Goal: Task Accomplishment & Management: Use online tool/utility

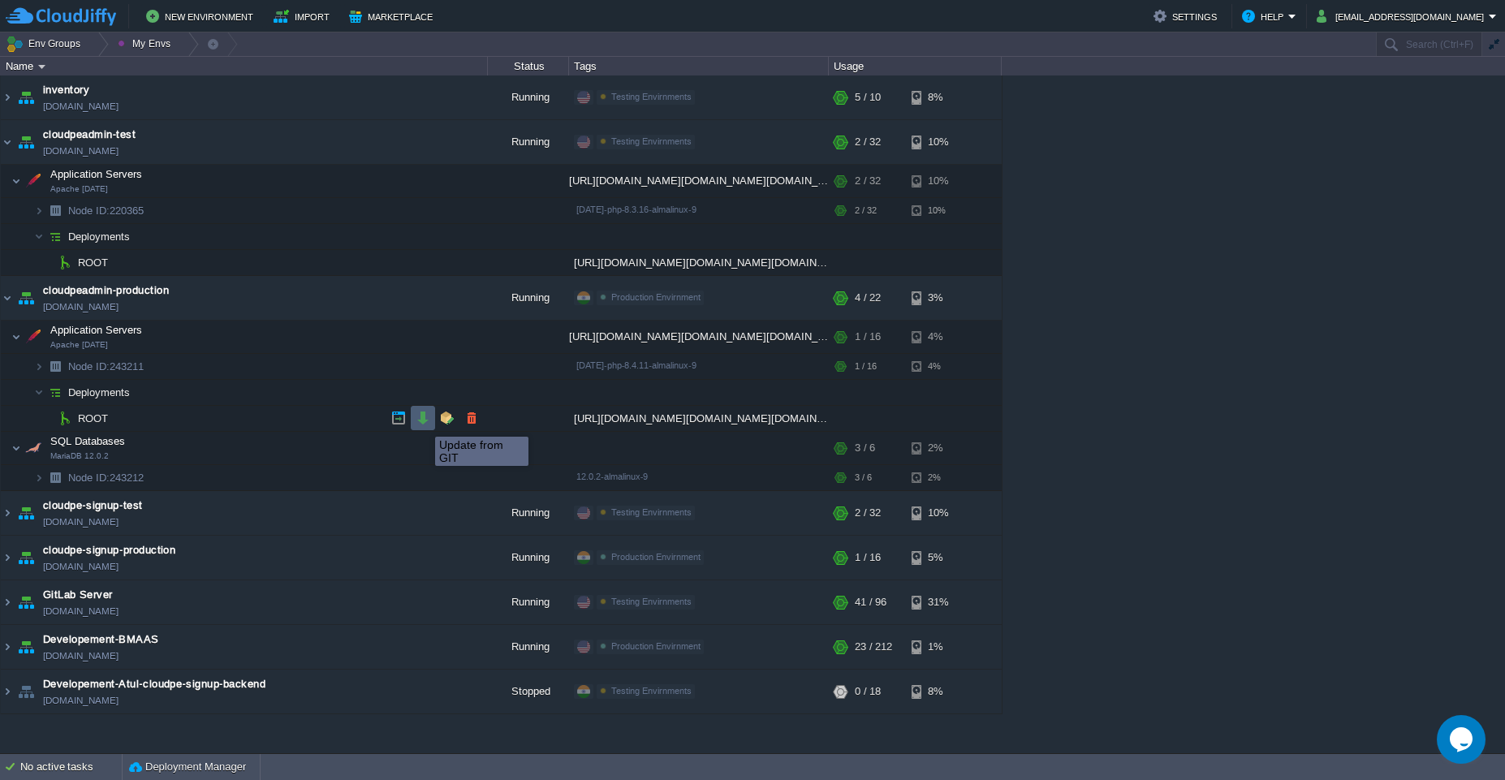
click at [423, 422] on button "button" at bounding box center [423, 418] width 15 height 15
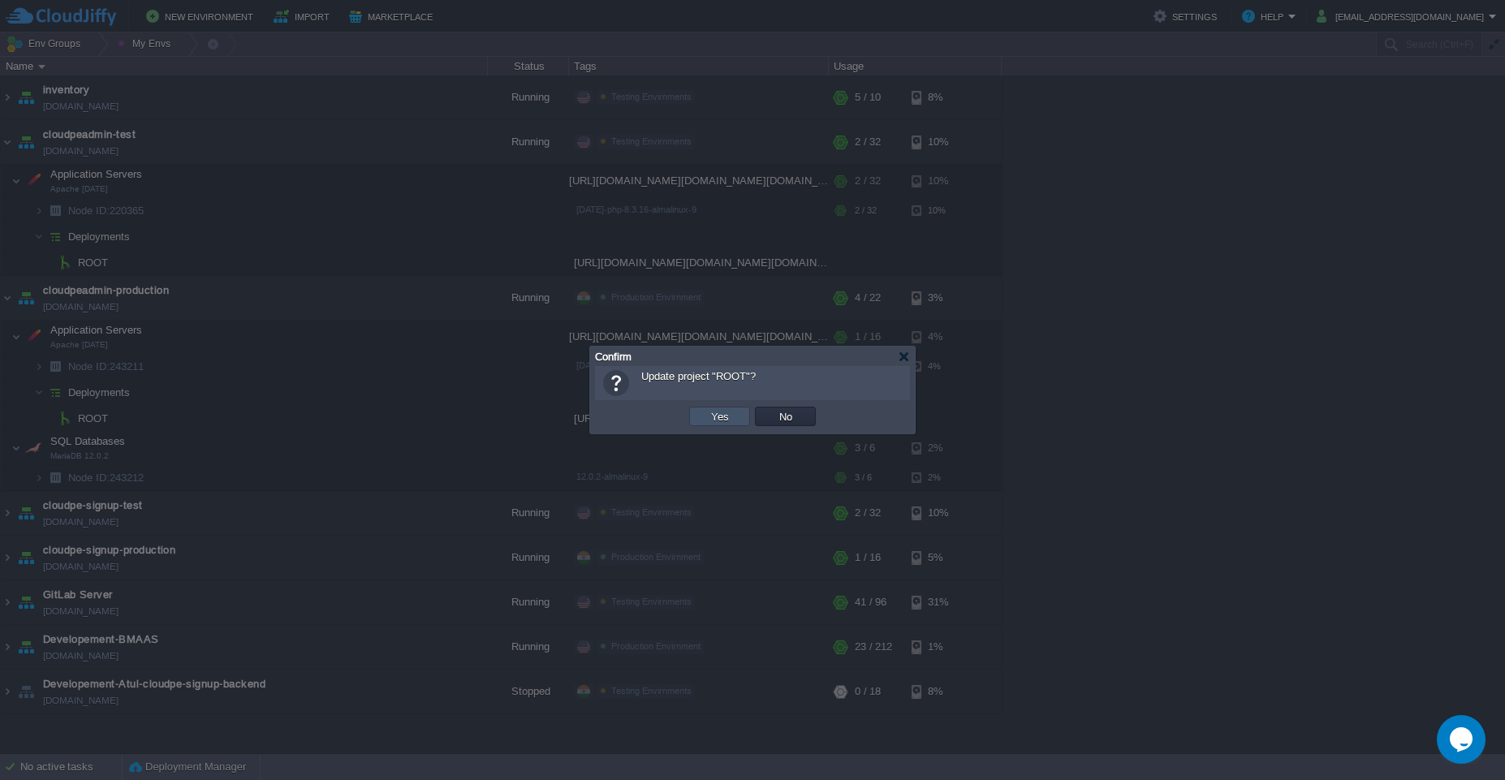
click at [722, 421] on button "Yes" at bounding box center [720, 416] width 28 height 15
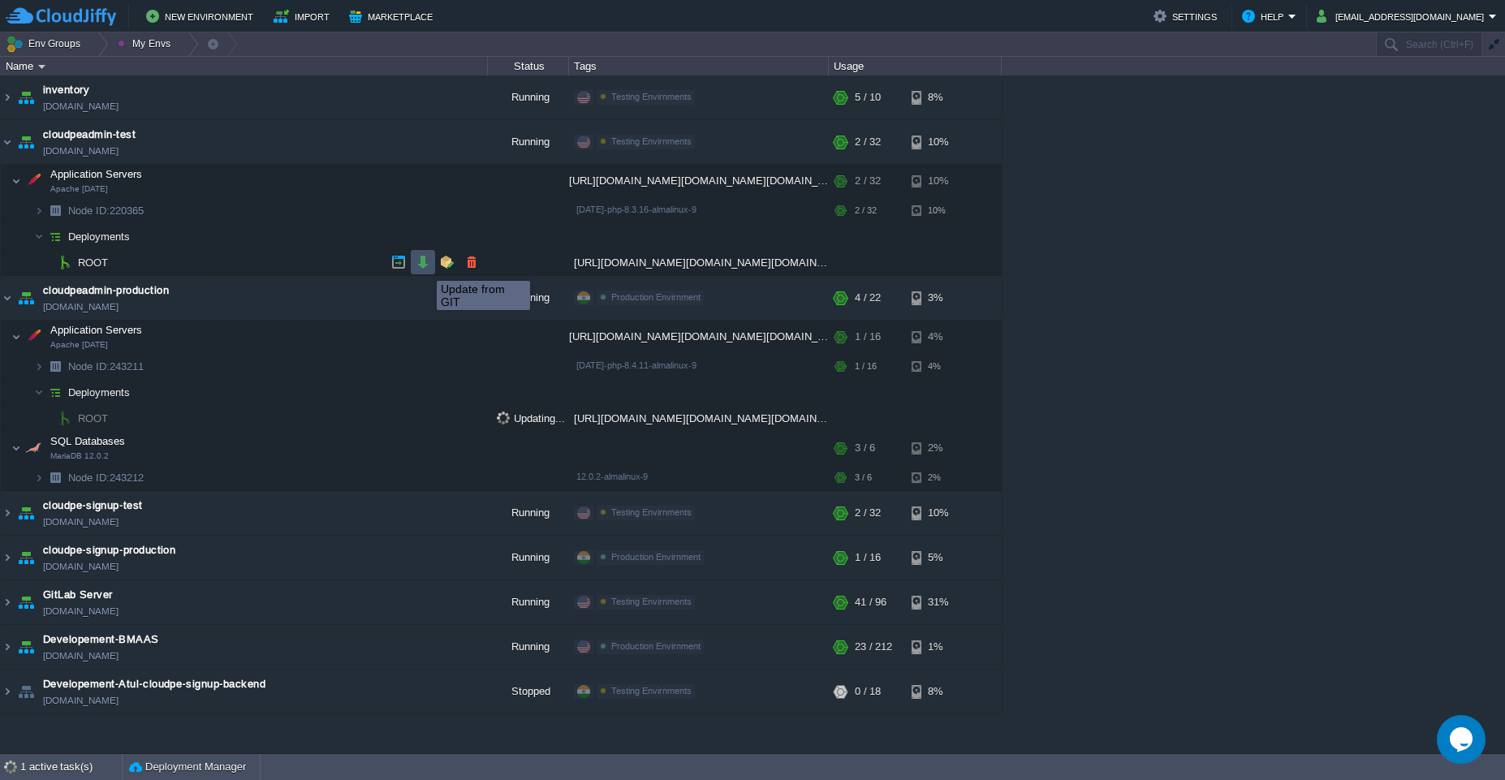
click at [424, 266] on button "button" at bounding box center [423, 262] width 15 height 15
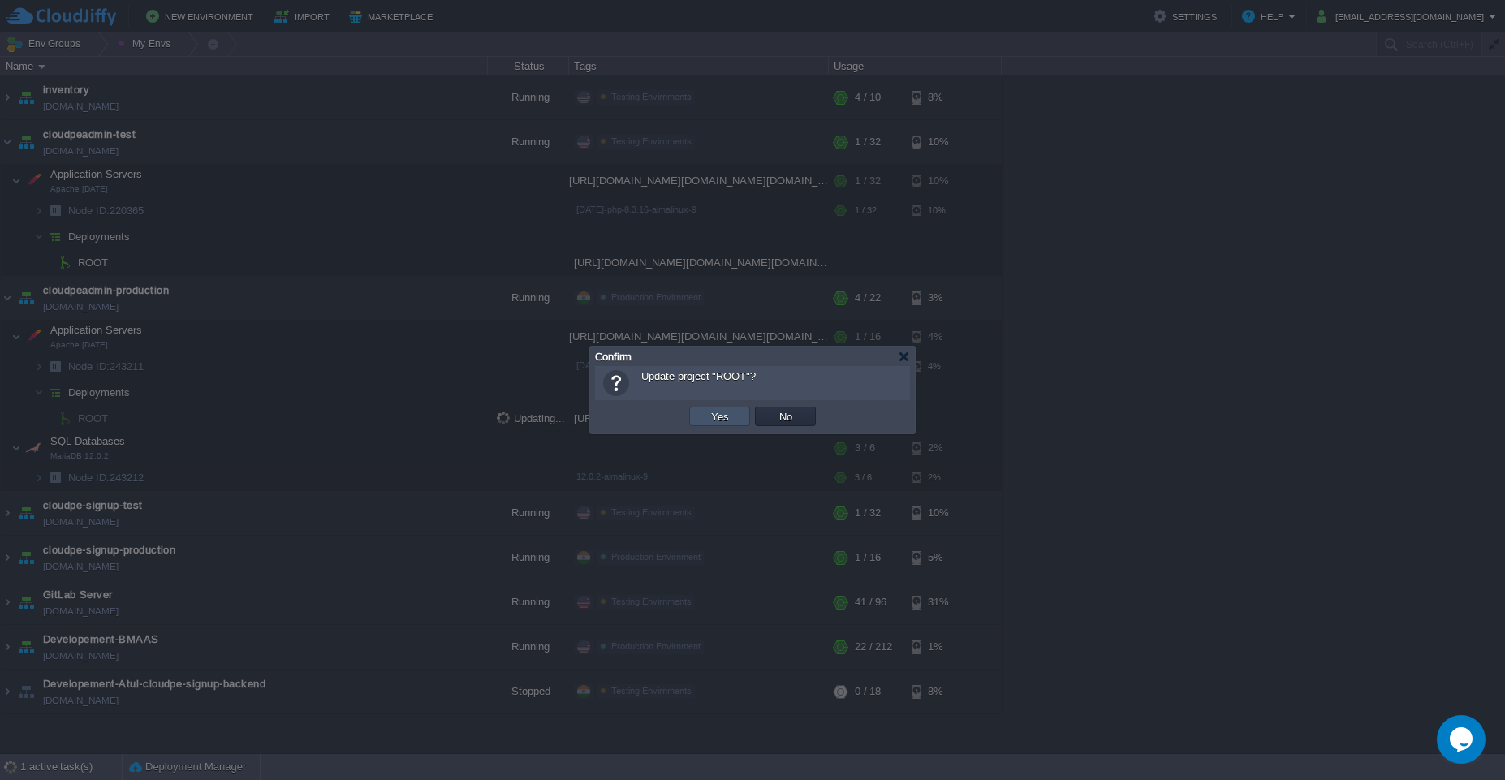
click at [712, 414] on button "Yes" at bounding box center [720, 416] width 28 height 15
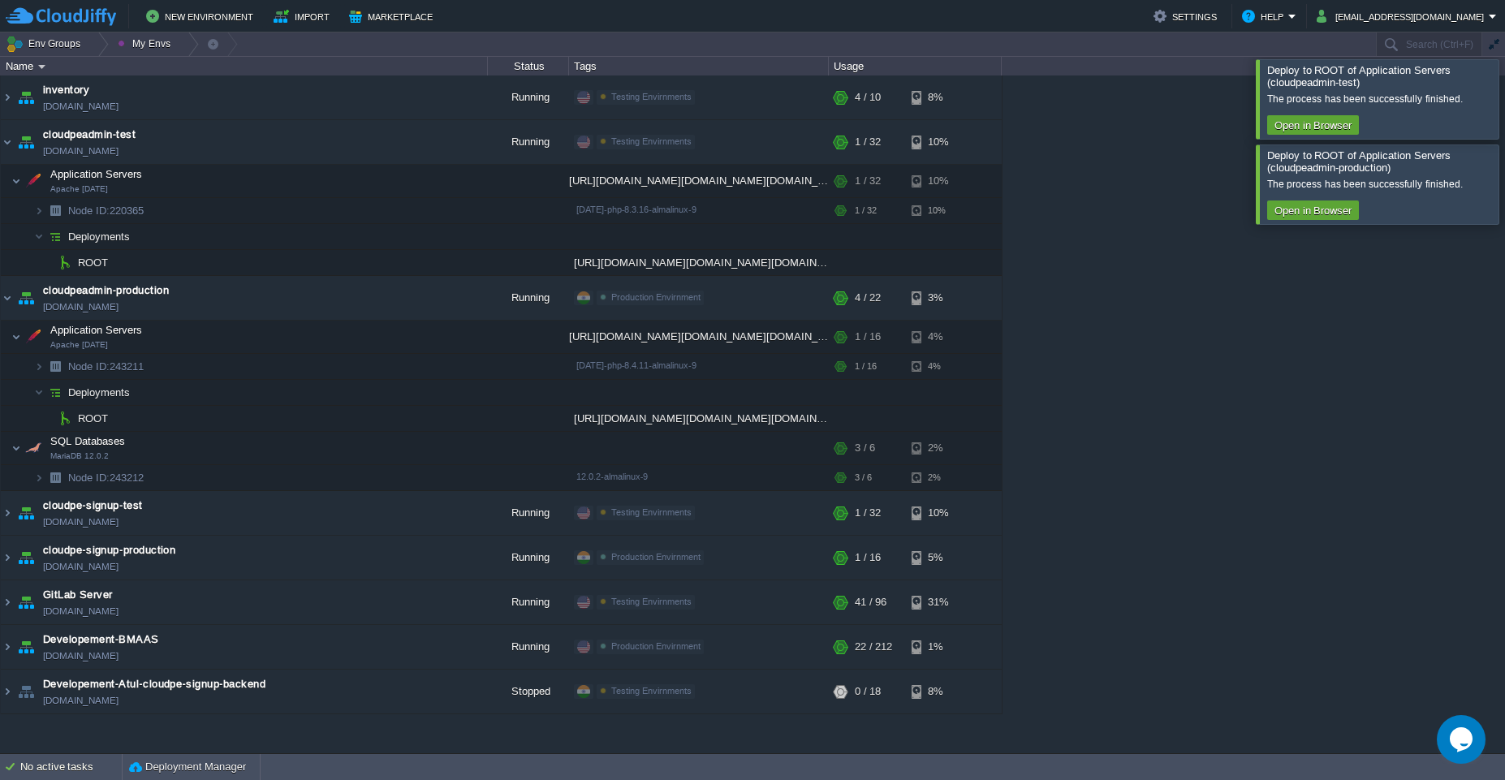
click at [1504, 98] on div at bounding box center [1524, 98] width 0 height 79
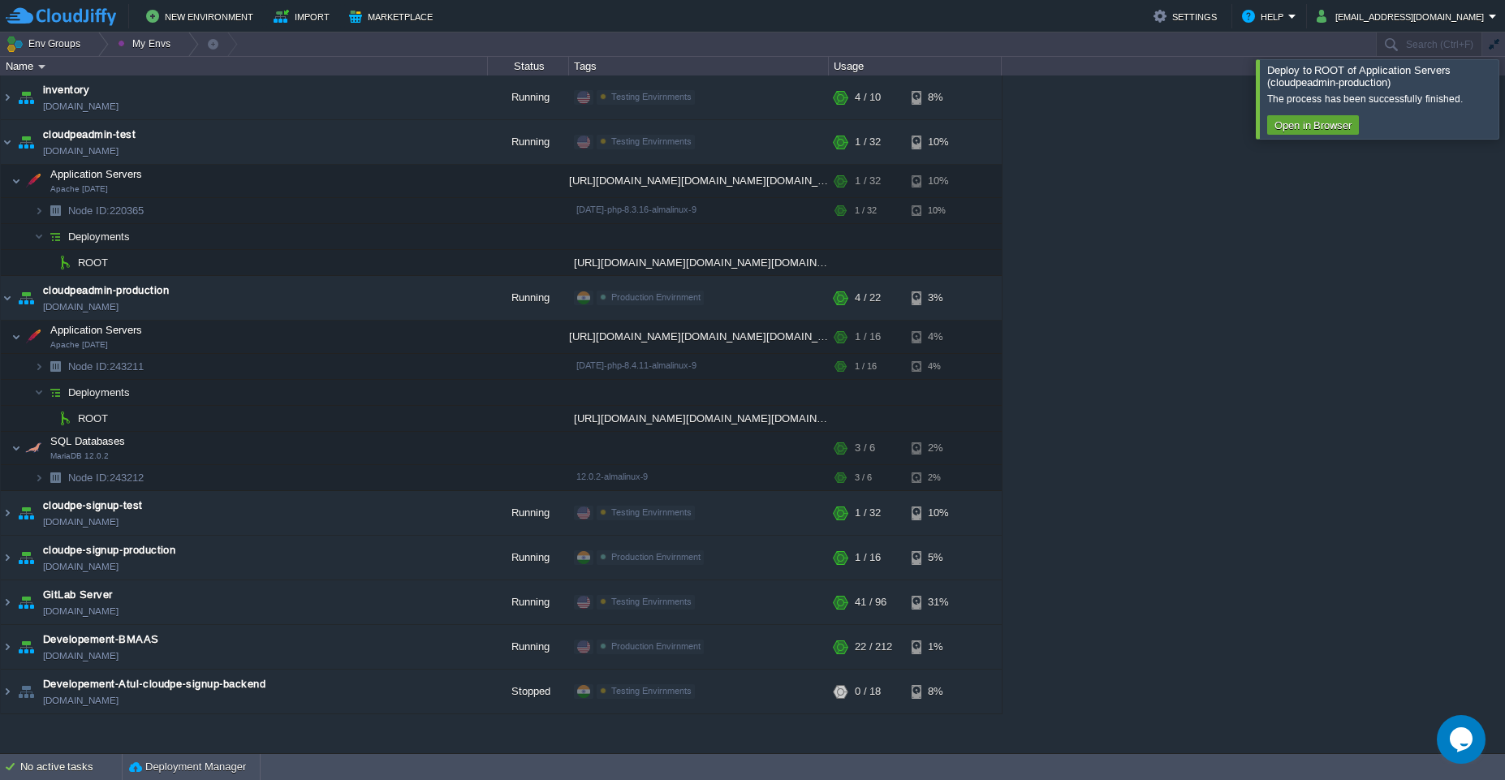
click at [1504, 98] on div at bounding box center [1524, 98] width 0 height 79
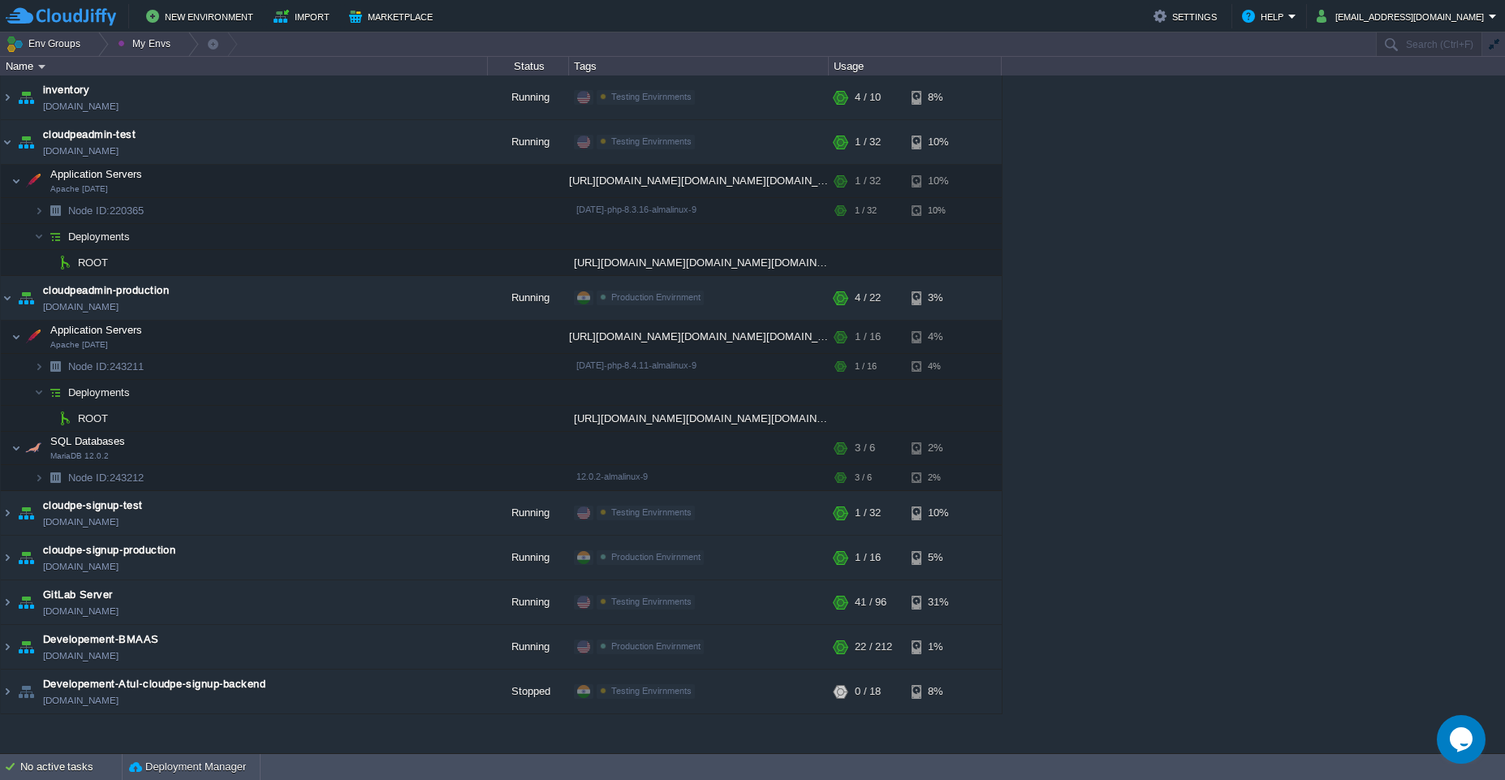
click at [1237, 292] on div "stradsolutions-zoho [DOMAIN_NAME] Running [PERSON_NAME] + Add to Env Group RAM …" at bounding box center [752, 414] width 1505 height 678
click at [408, 342] on button "button" at bounding box center [414, 336] width 15 height 15
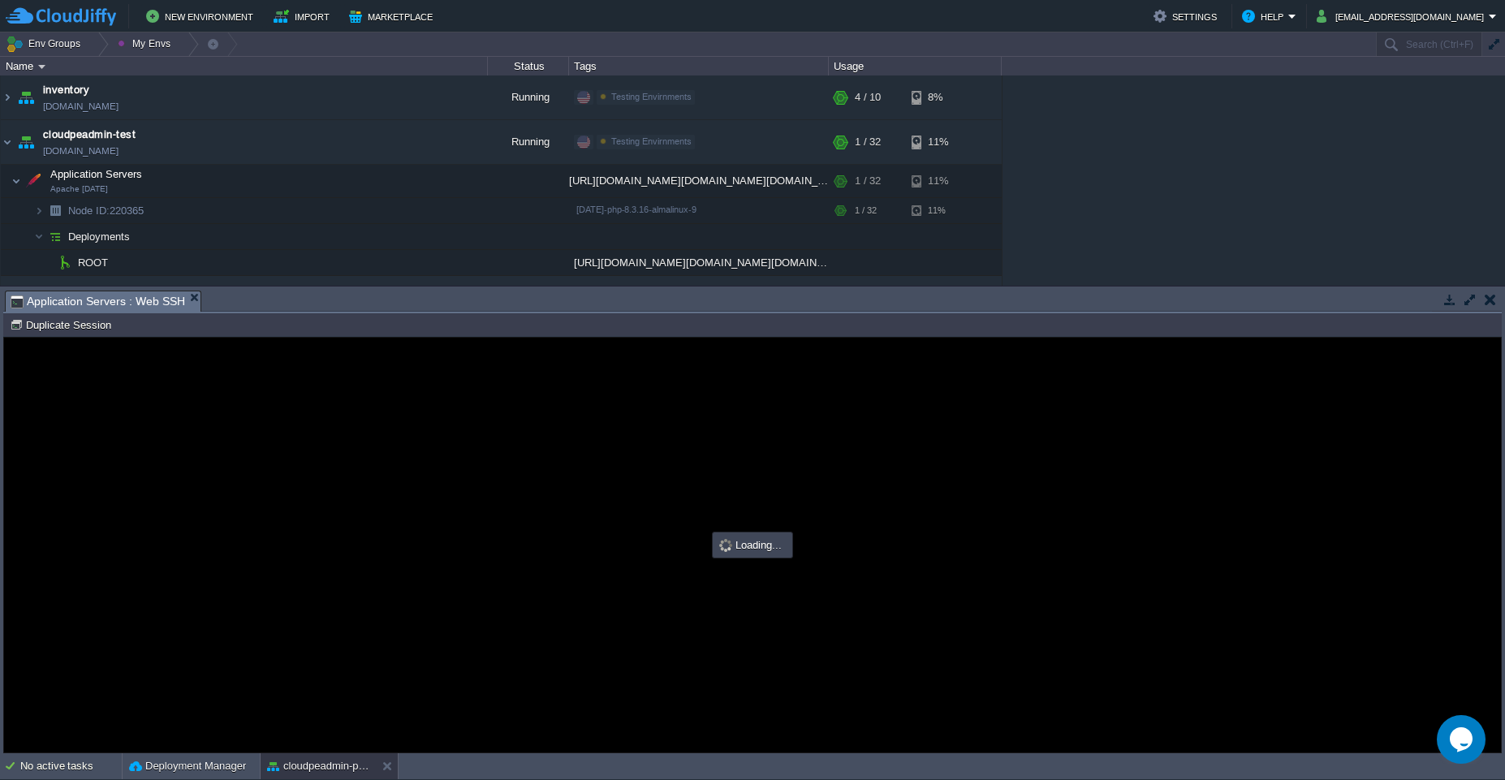
type input "#000000"
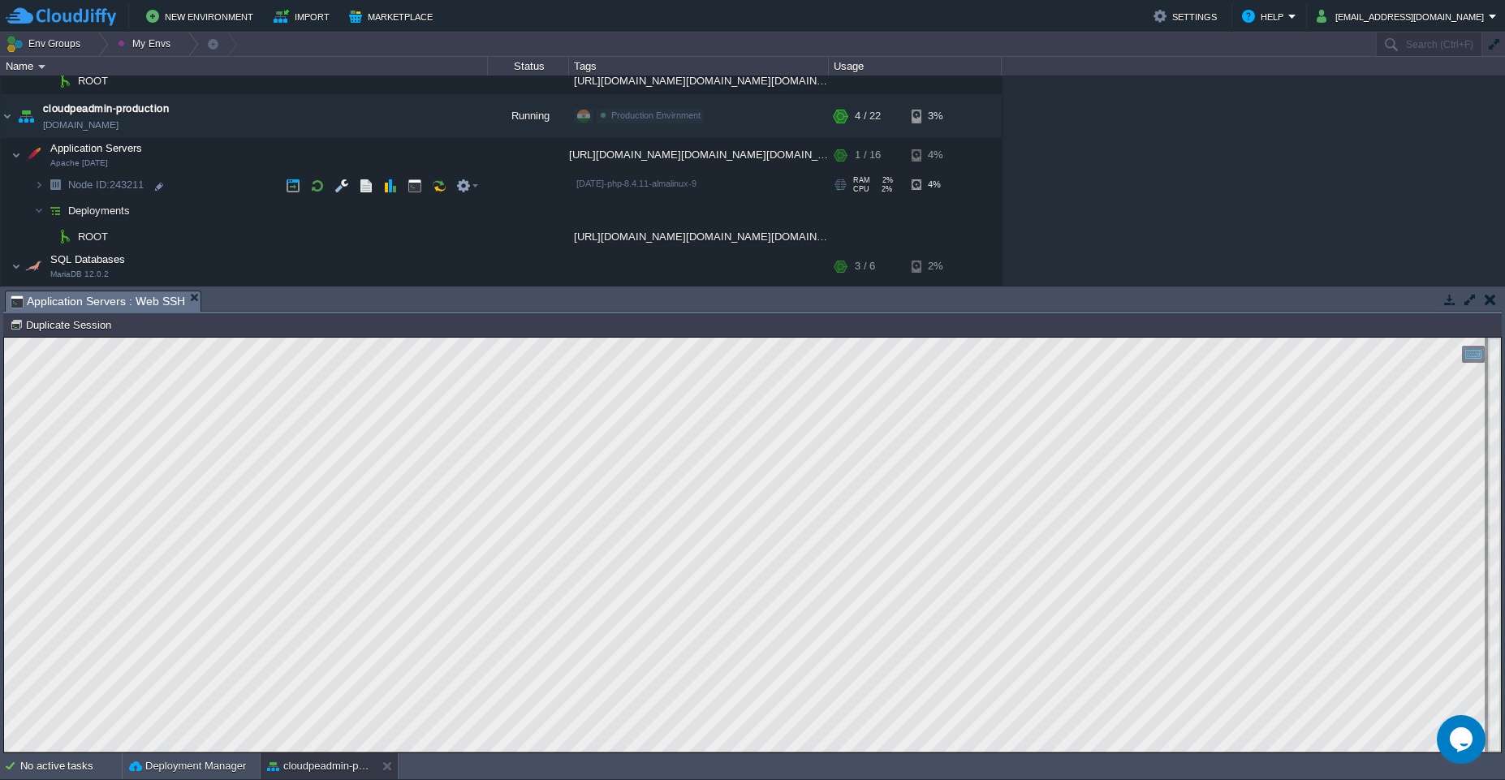
scroll to position [179, 0]
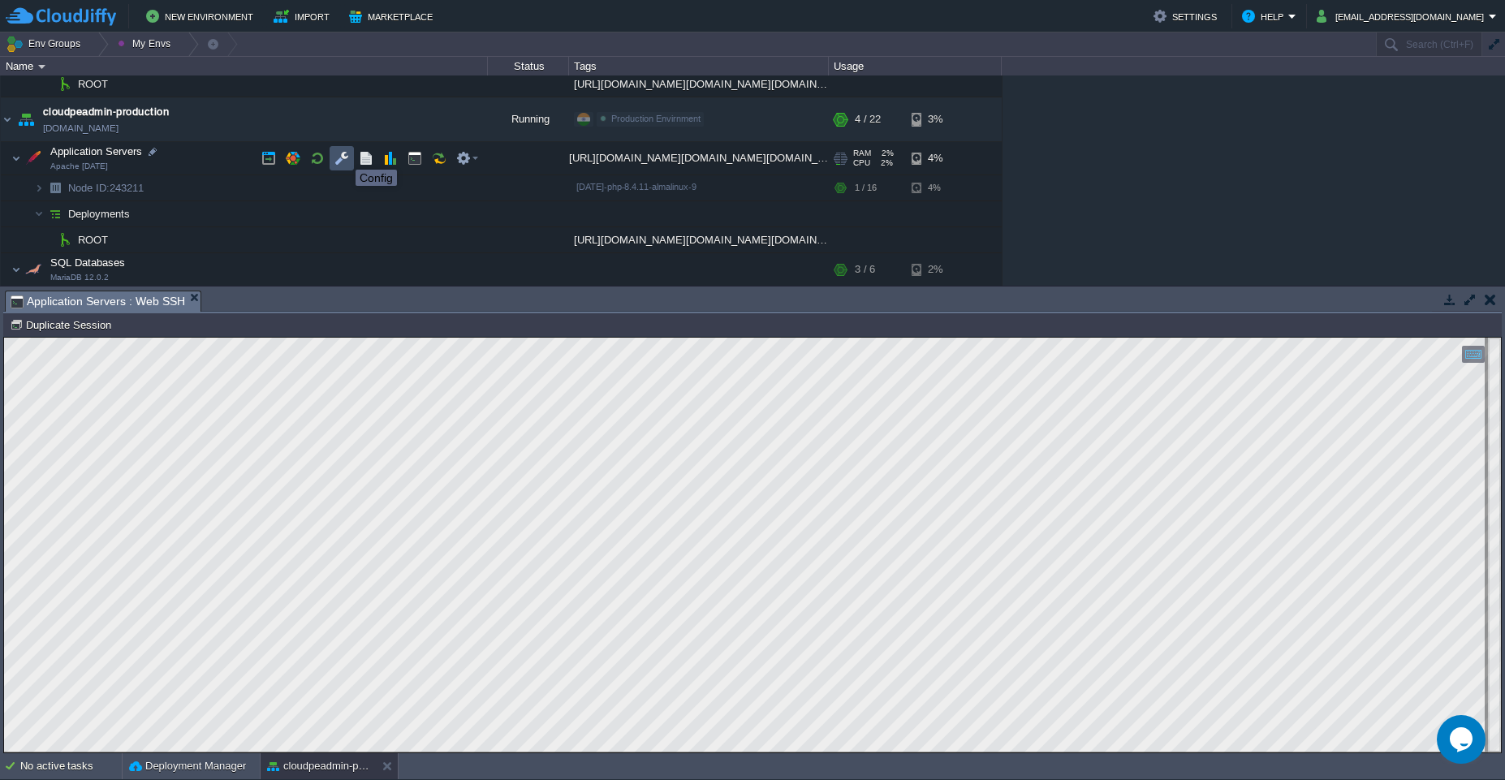
click at [343, 155] on button "button" at bounding box center [341, 158] width 15 height 15
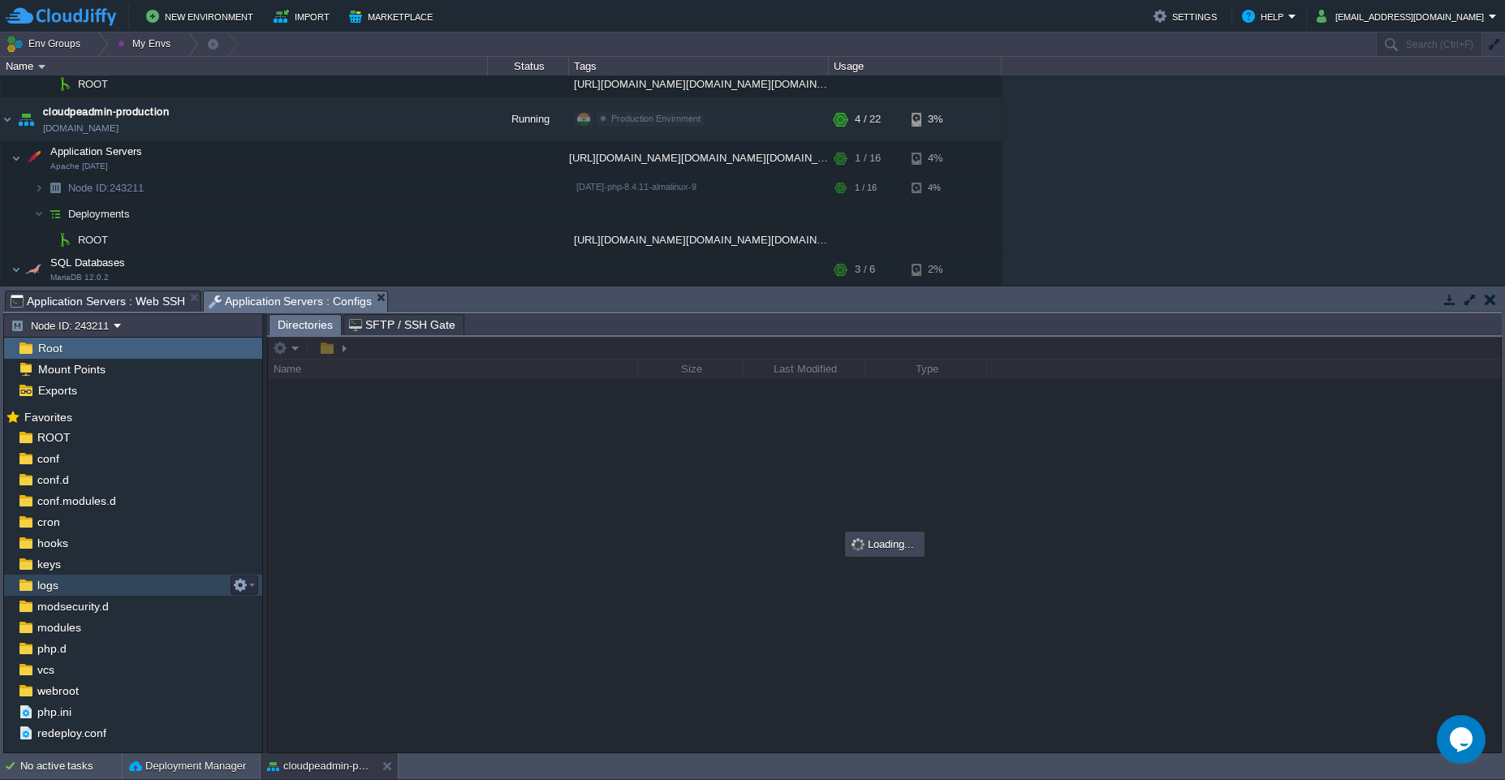
click at [61, 586] on div "logs" at bounding box center [133, 585] width 258 height 21
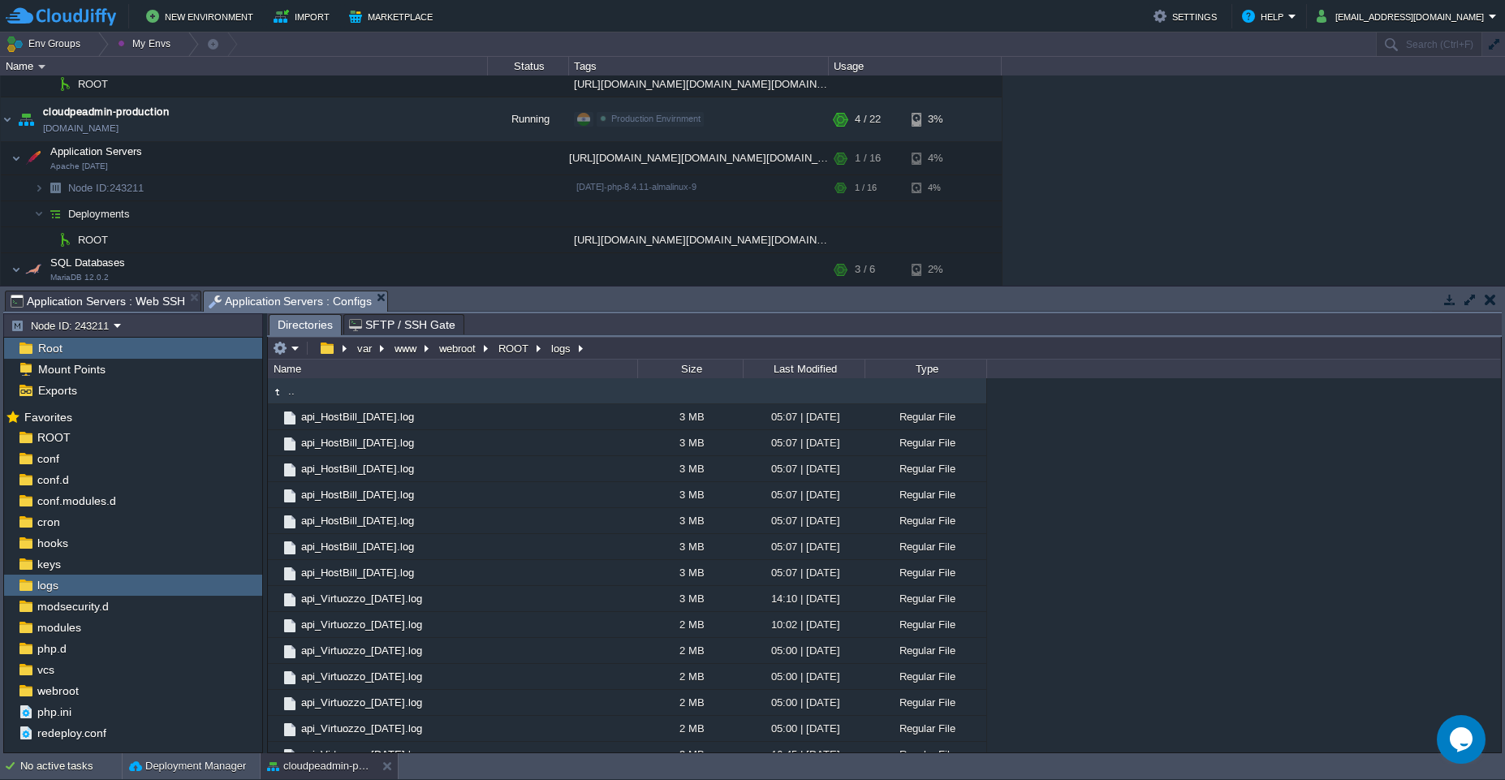
click at [1465, 304] on button "button" at bounding box center [1469, 299] width 15 height 15
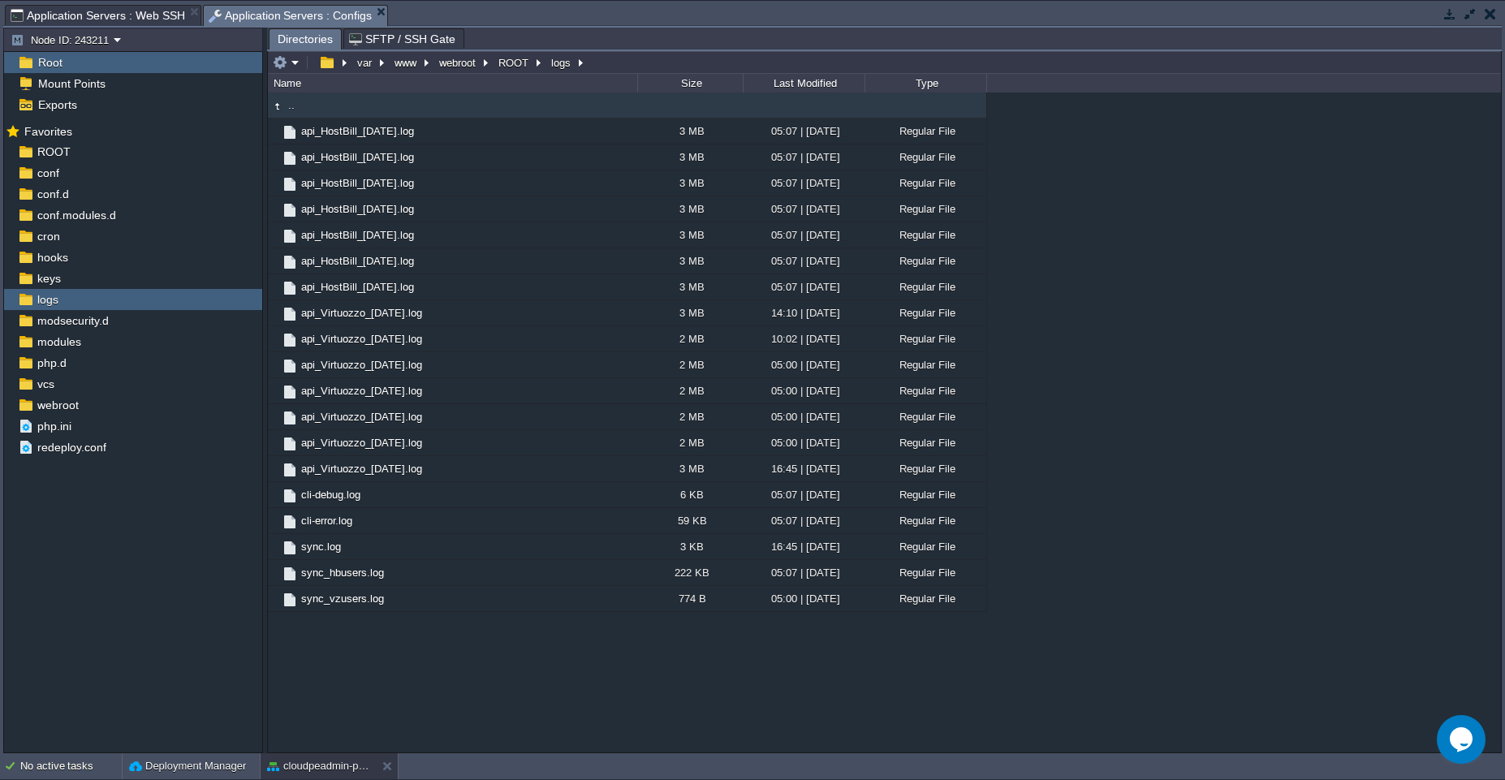
click at [140, 19] on span "Application Servers : Web SSH" at bounding box center [98, 15] width 174 height 19
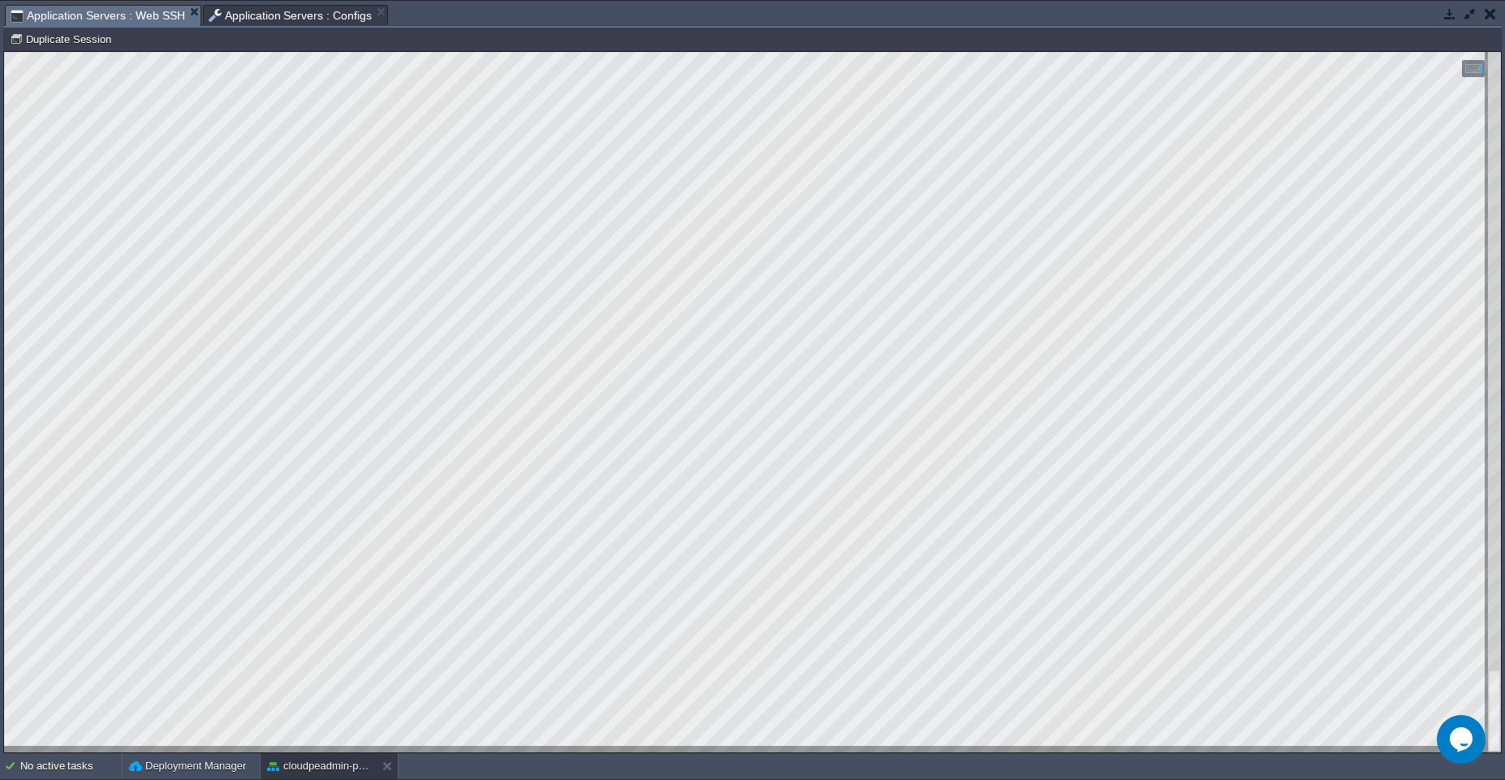
click at [4, 52] on html "Copy: Ctrl + Shift + C Paste: Ctrl + V Settings: Ctrl + Shift + Alt 0" at bounding box center [752, 52] width 1497 height 0
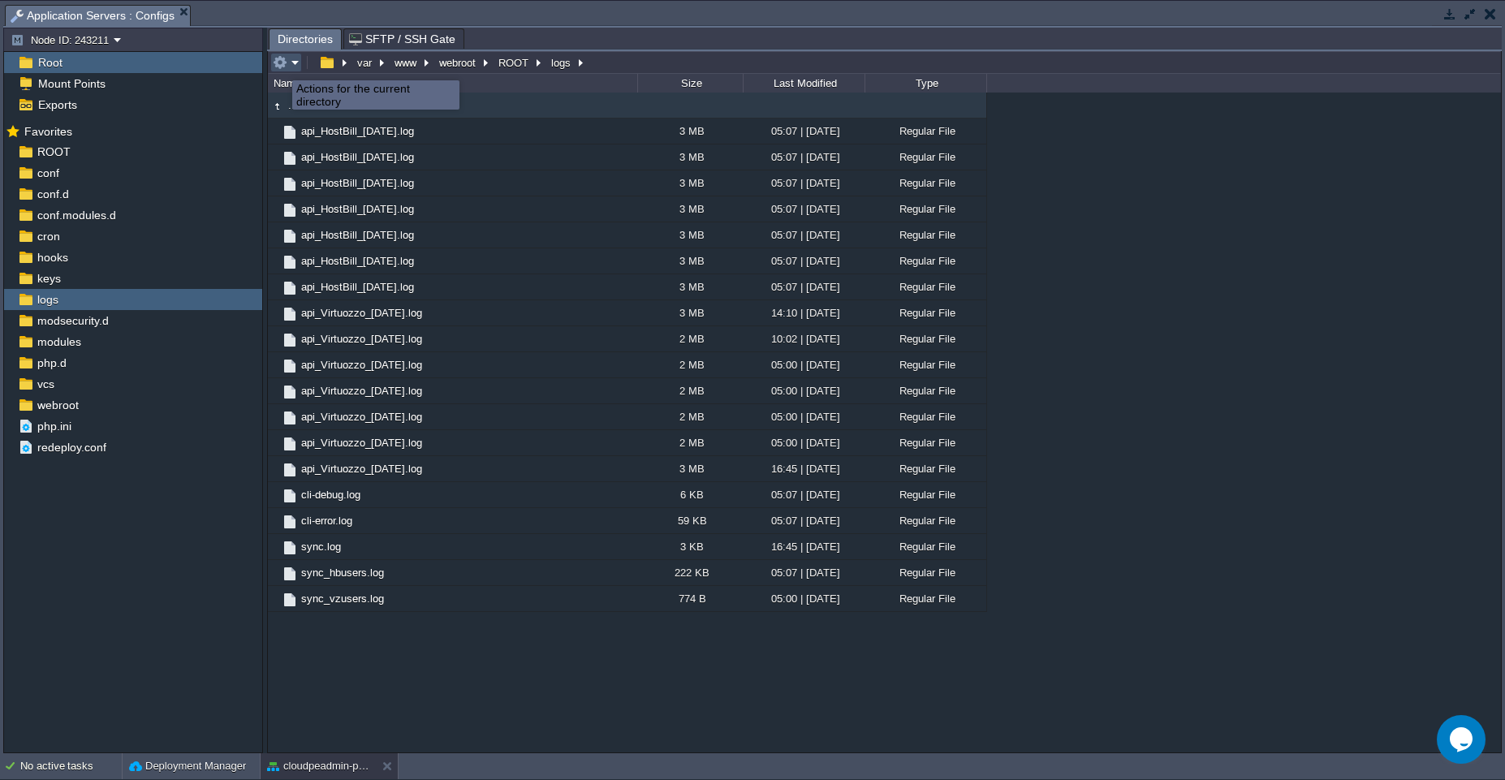
click at [280, 66] on button "button" at bounding box center [280, 62] width 15 height 15
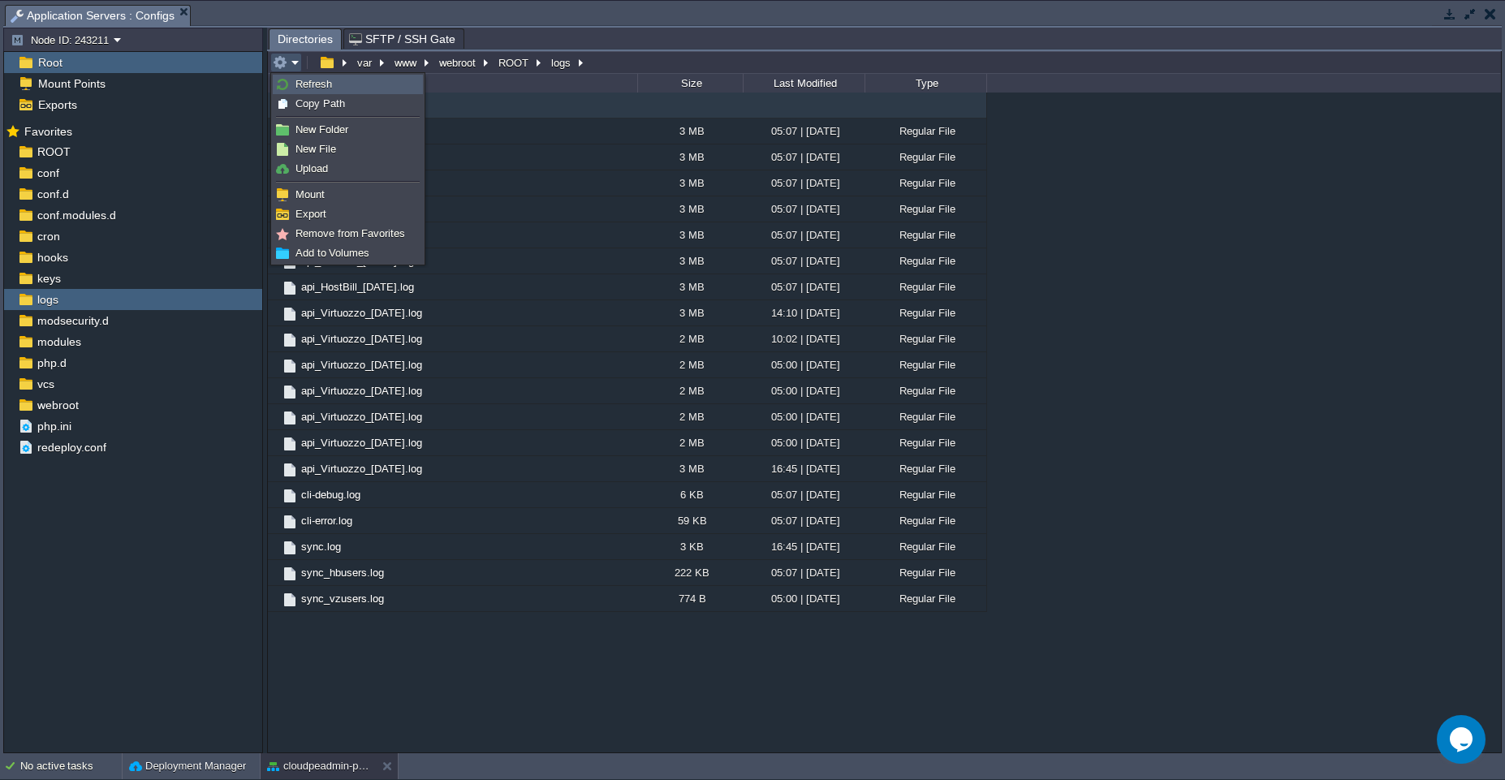
click at [302, 88] on span "Refresh" at bounding box center [313, 84] width 37 height 12
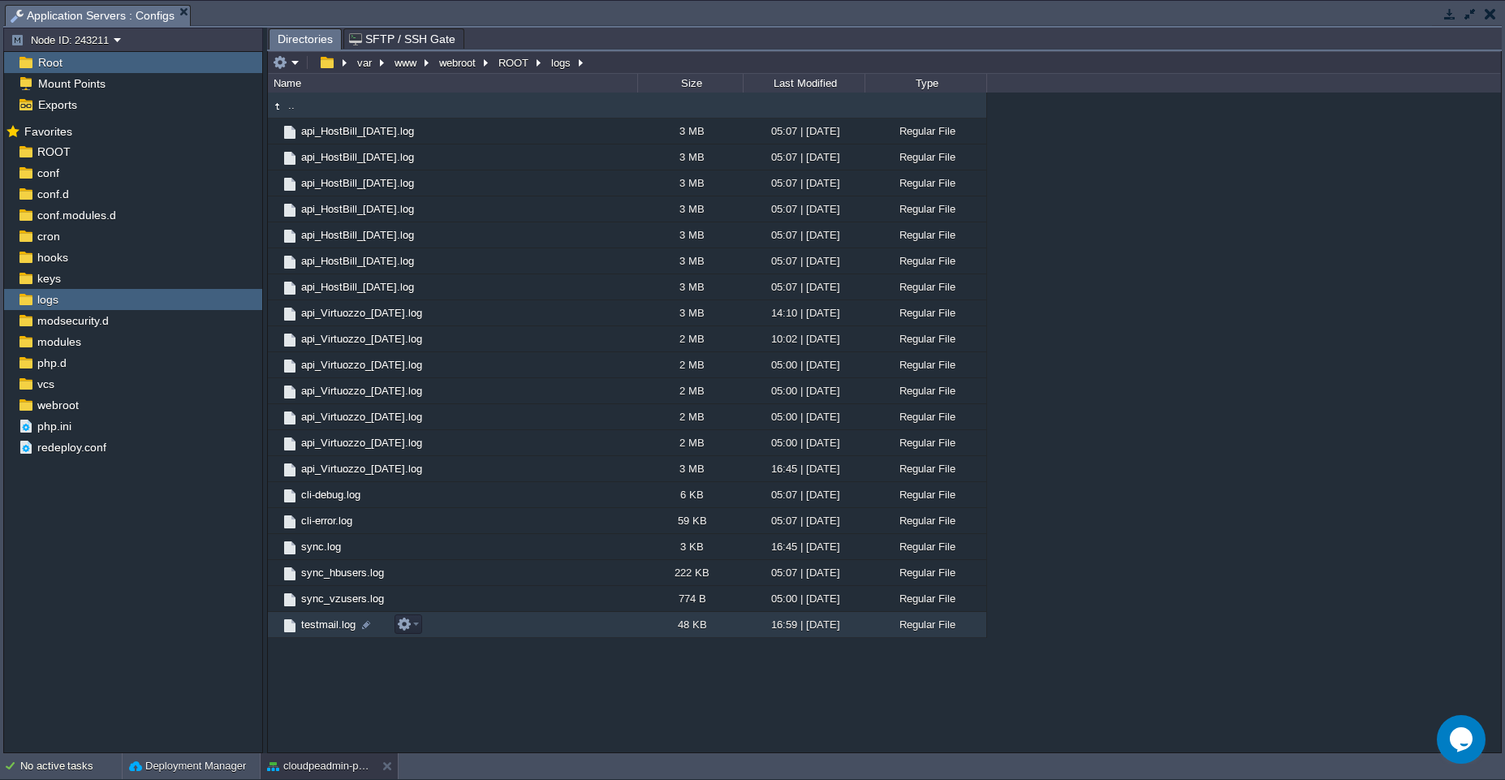
click at [325, 626] on span "testmail.log" at bounding box center [328, 625] width 59 height 14
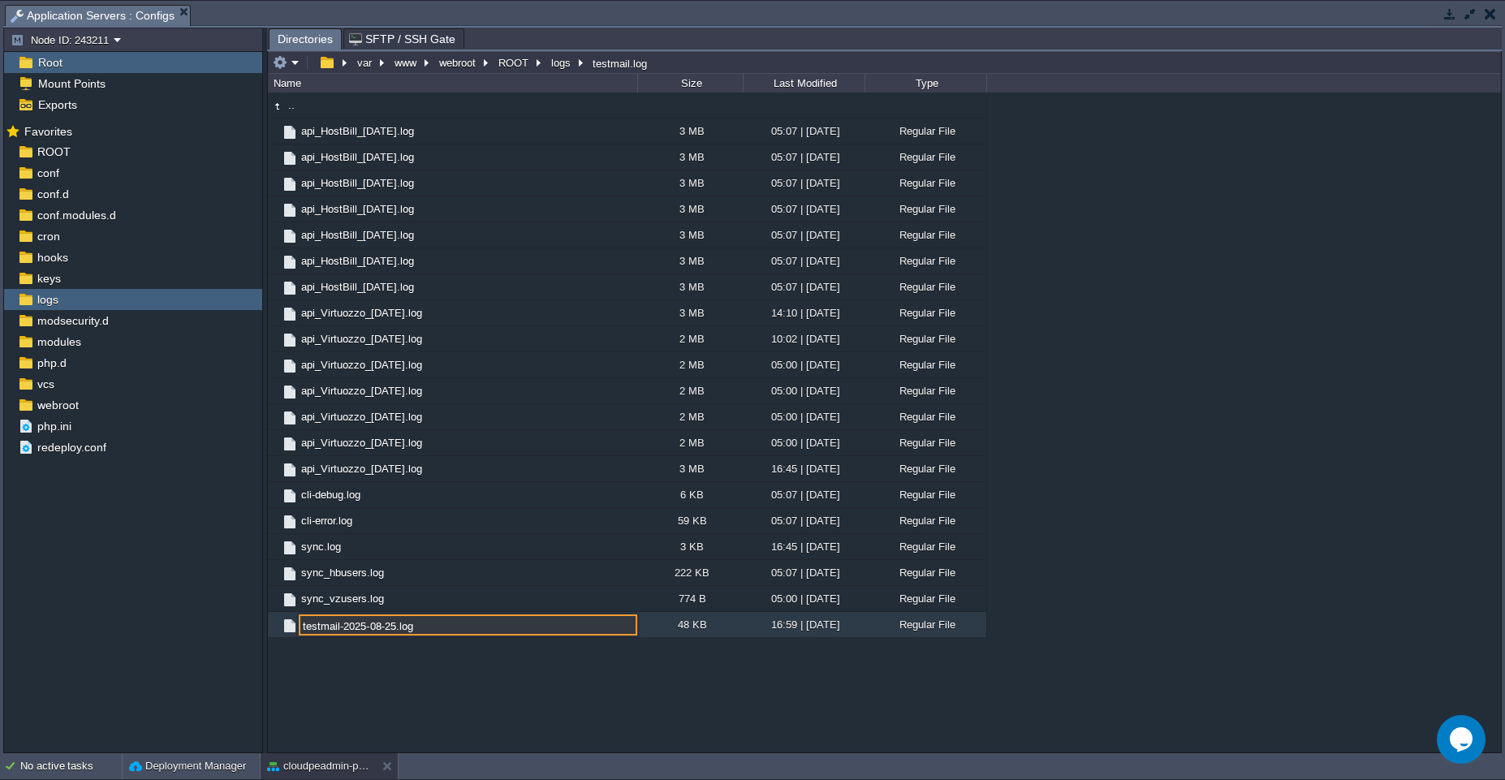
type input "testmail-2025-08-25.log"
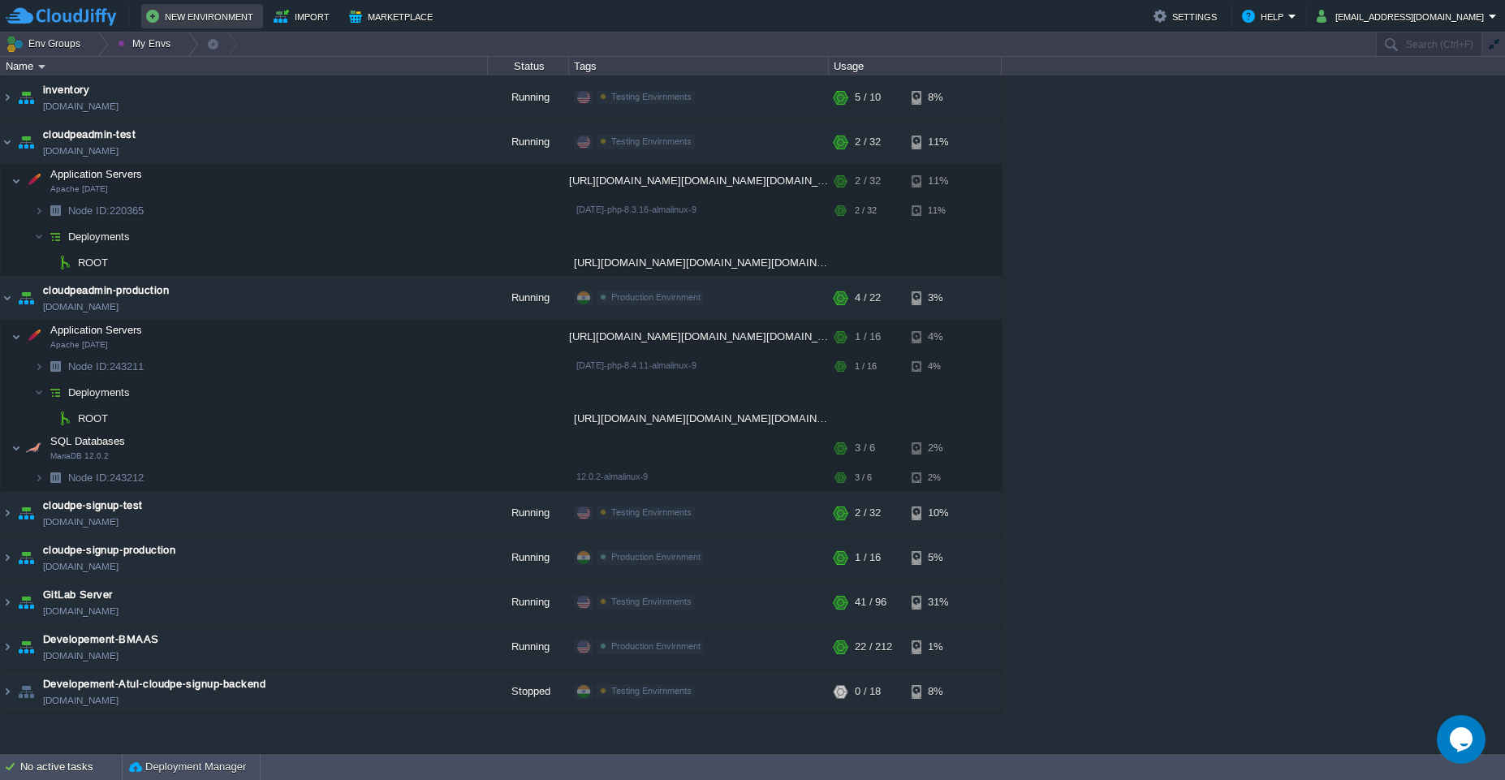
scroll to position [0, 0]
click at [279, 309] on td "cloudpeadmin-production [DOMAIN_NAME]" at bounding box center [244, 298] width 487 height 45
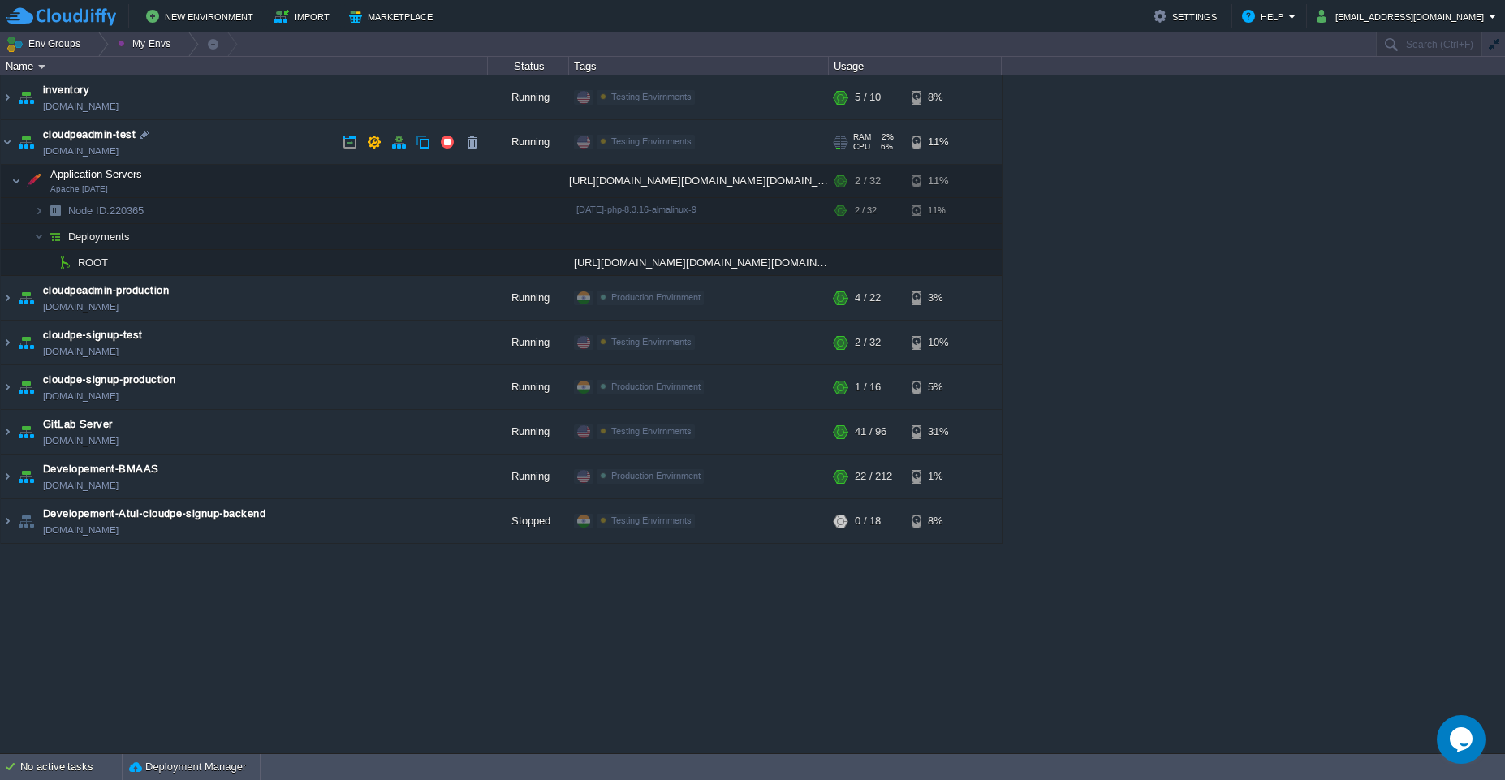
click at [291, 137] on td "cloudpeadmin-test [DOMAIN_NAME]" at bounding box center [244, 142] width 487 height 45
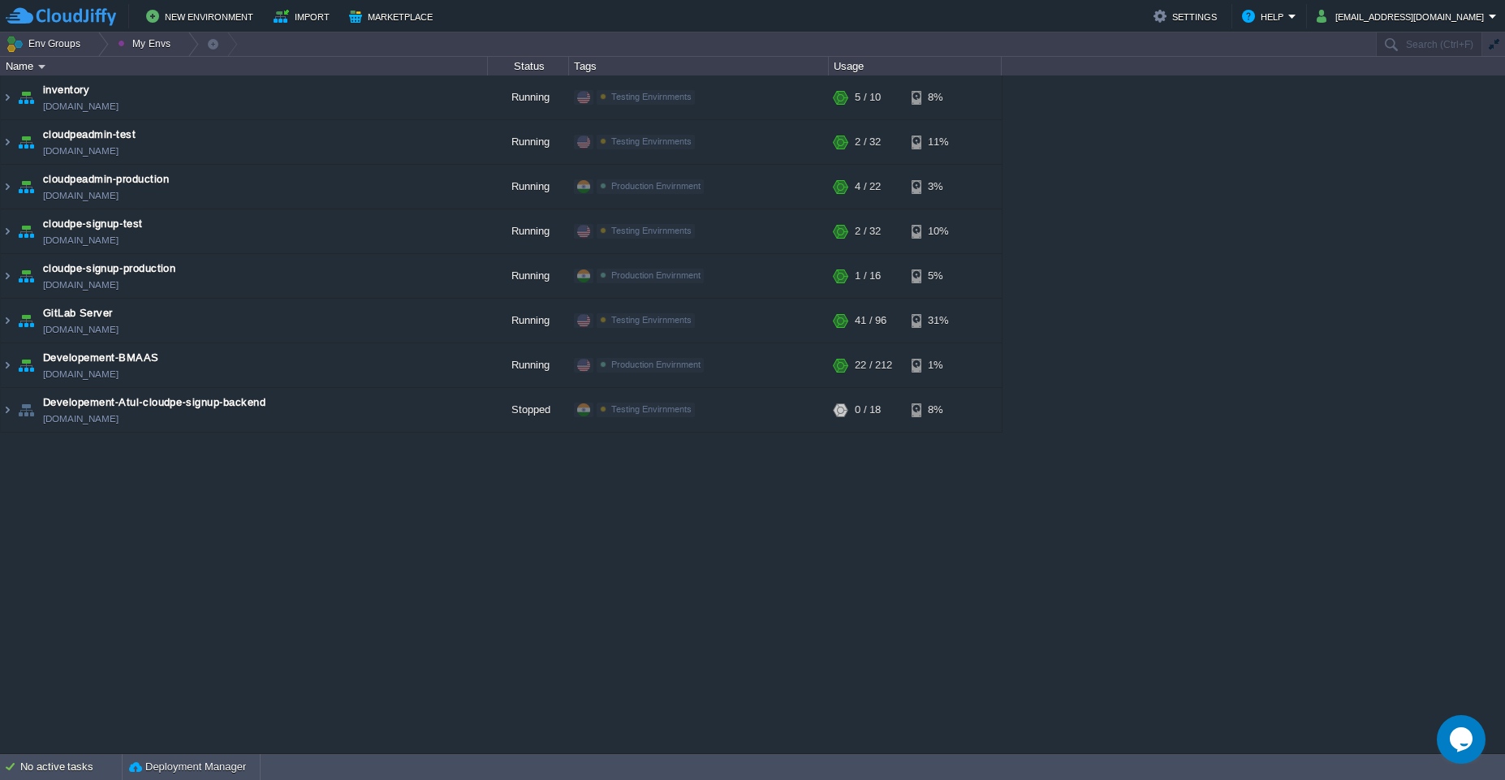
click at [1260, 149] on div "stradsolutions-zoho [DOMAIN_NAME] Running [PERSON_NAME] + Add to Env Group RAM …" at bounding box center [752, 414] width 1505 height 678
